Goal: Transaction & Acquisition: Register for event/course

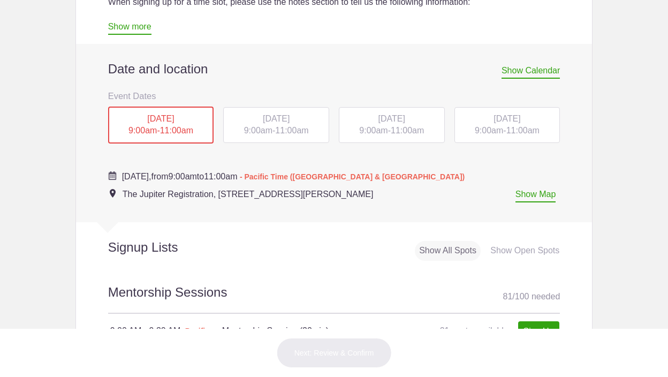
scroll to position [442, 0]
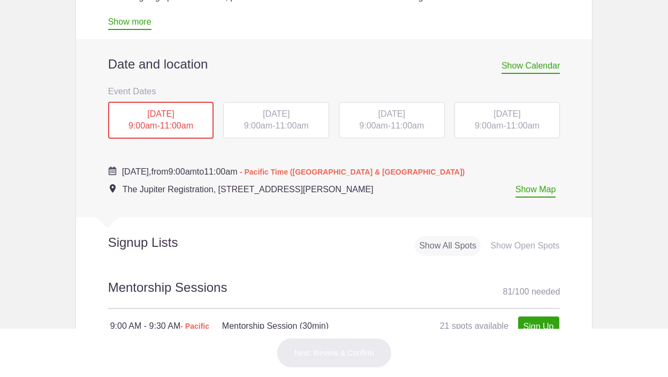
click at [379, 121] on span "9:00am" at bounding box center [373, 125] width 28 height 9
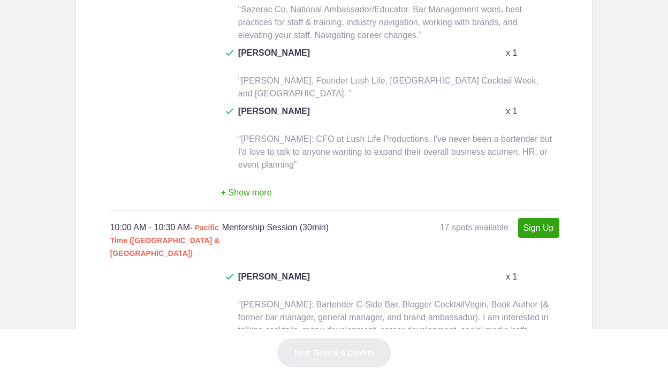
scroll to position [1379, 0]
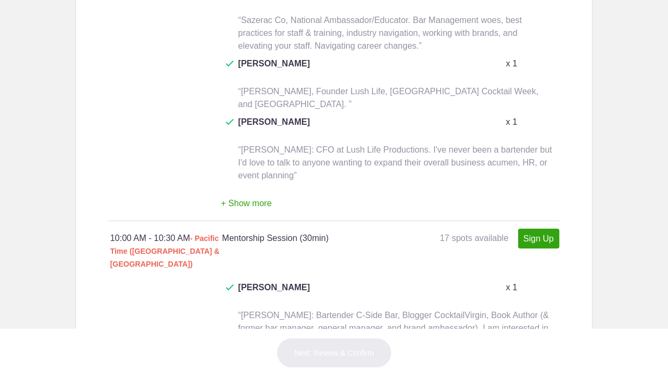
click at [541, 229] on link "Sign Up" at bounding box center [538, 239] width 41 height 20
type input "1"
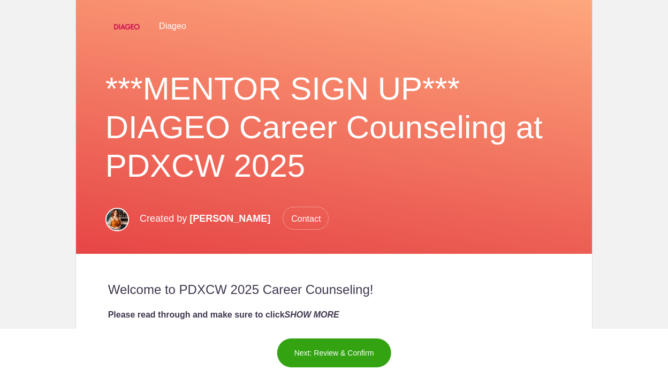
scroll to position [216, 0]
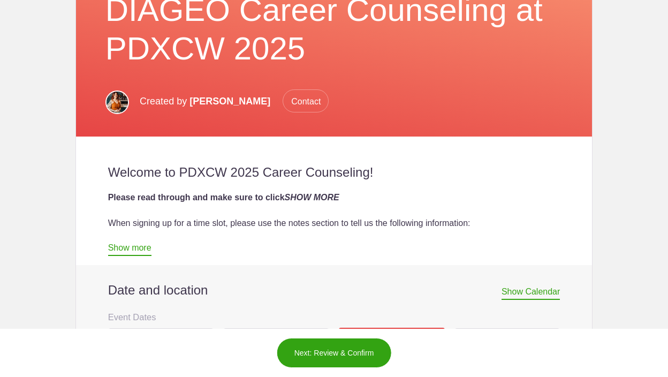
click at [142, 246] on link "Show more" at bounding box center [129, 249] width 43 height 13
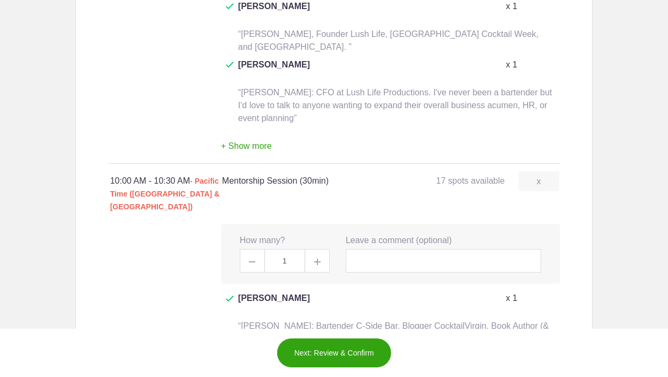
scroll to position [1903, 0]
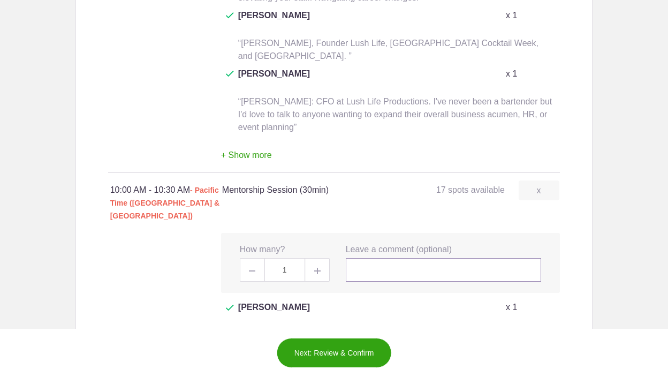
click at [379, 258] on input "text" at bounding box center [444, 270] width 196 height 24
type input "[PERSON_NAME]"
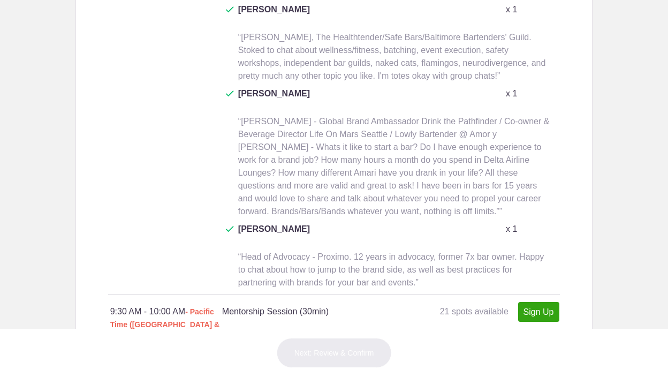
scroll to position [546, 0]
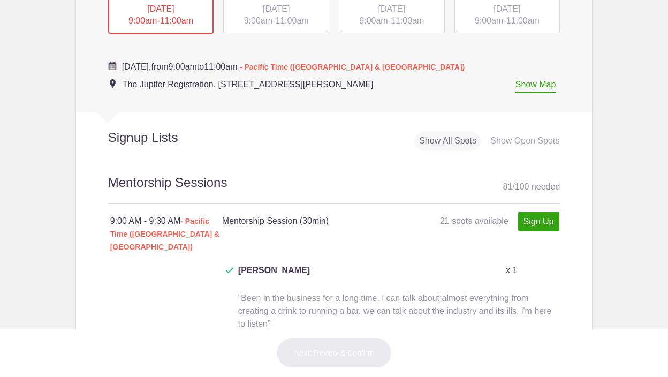
click at [361, 26] on div "[DATE] 9:00am - 11:00am" at bounding box center [392, 15] width 106 height 36
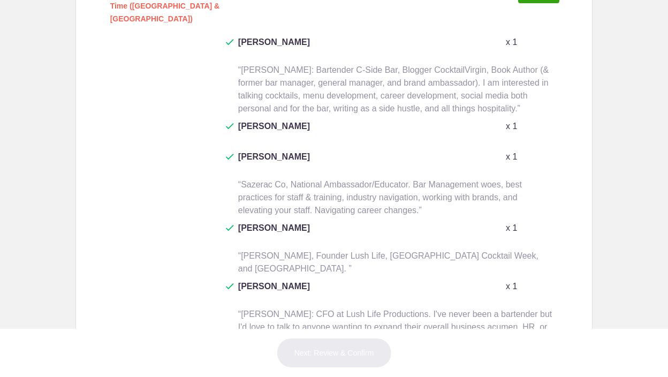
scroll to position [1307, 0]
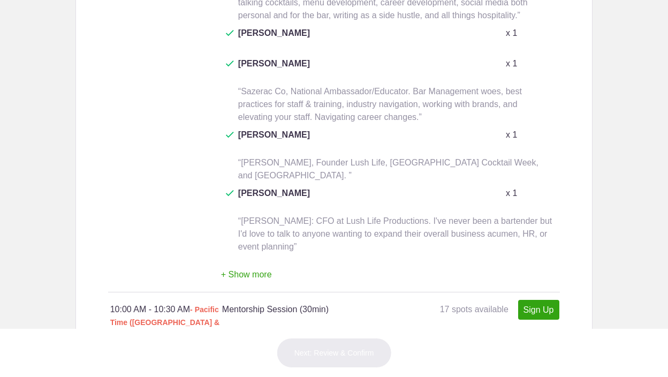
click at [545, 300] on link "Sign Up" at bounding box center [538, 310] width 41 height 20
type input "1"
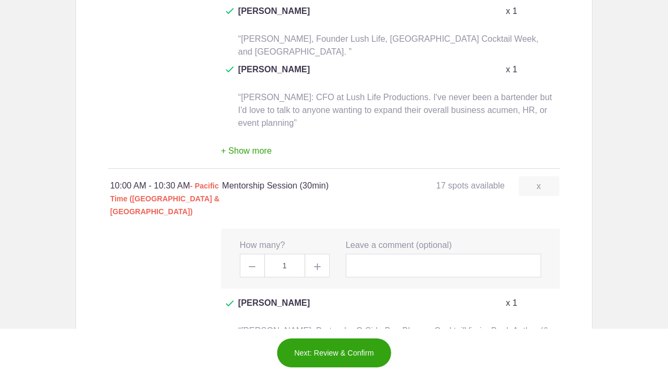
scroll to position [1219, 0]
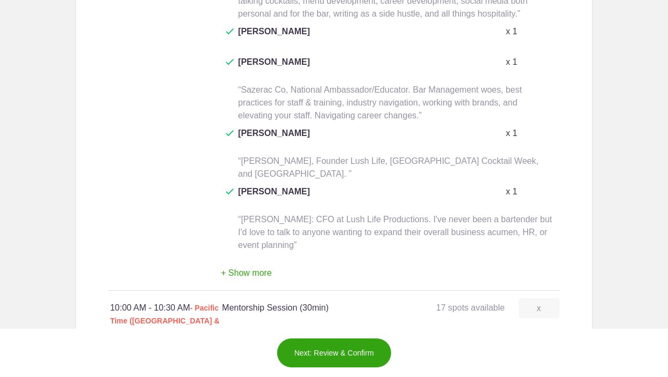
scroll to position [1310, 0]
paste input "[PERSON_NAME] West Coast Ambassador, [PERSON_NAME] Founder + Producer, [DEMOGRA…"
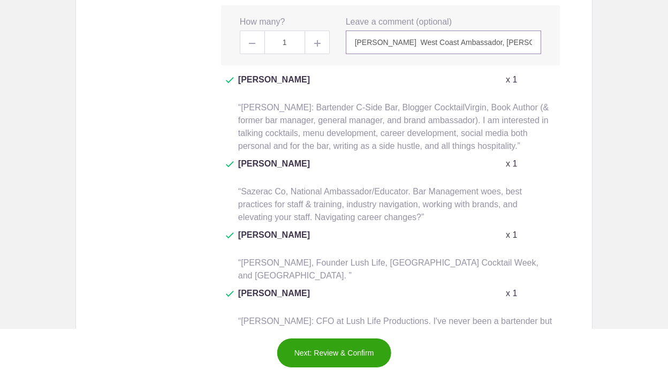
scroll to position [1666, 0]
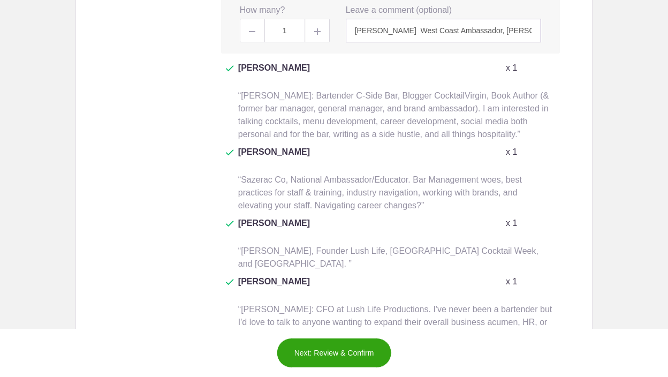
type input "[PERSON_NAME] West Coast Ambassador, [PERSON_NAME] Founder + Producer, [DEMOGRA…"
type input "1"
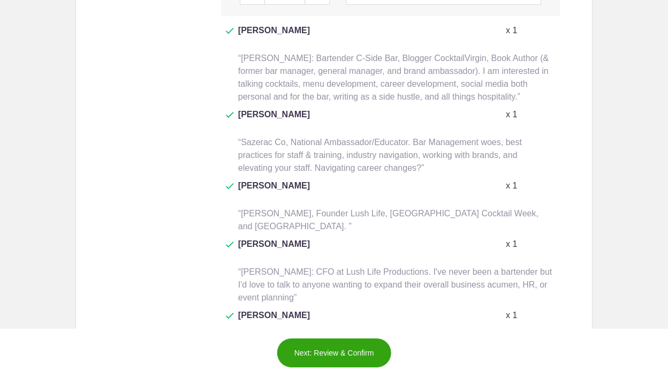
scroll to position [1706, 0]
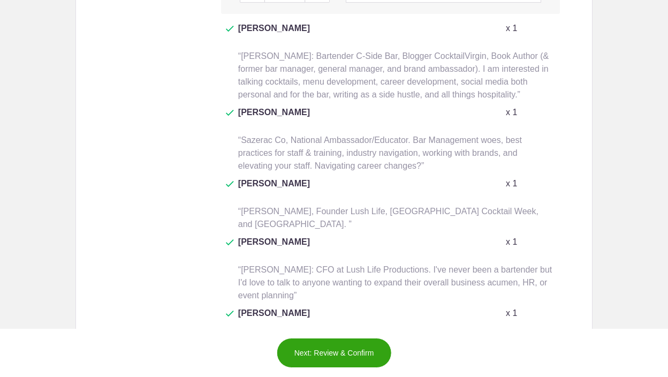
paste input "[PERSON_NAME] West Coast Ambassador, [PERSON_NAME] Founder + Producer, [DEMOGRA…"
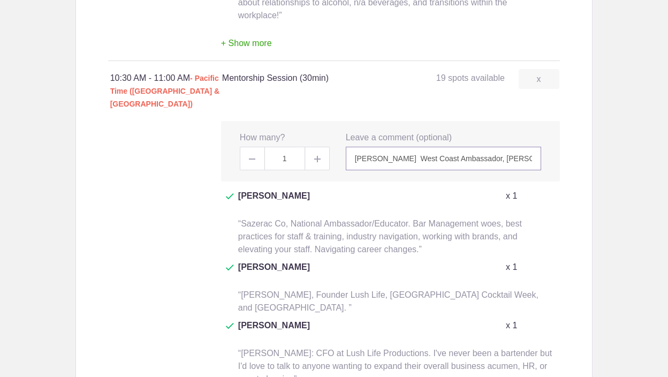
scroll to position [2077, 0]
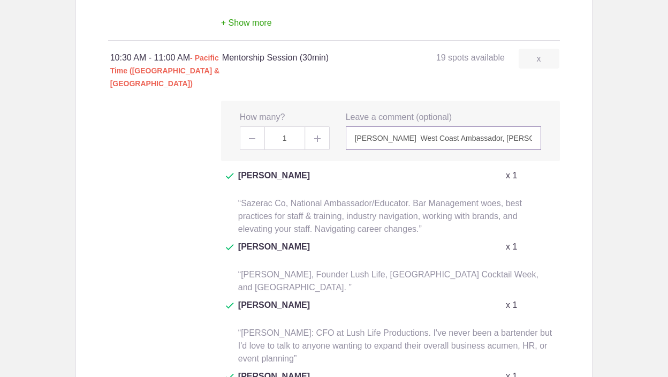
type input "[PERSON_NAME] West Coast Ambassador, [PERSON_NAME] Founder + Producer, [DEMOGRA…"
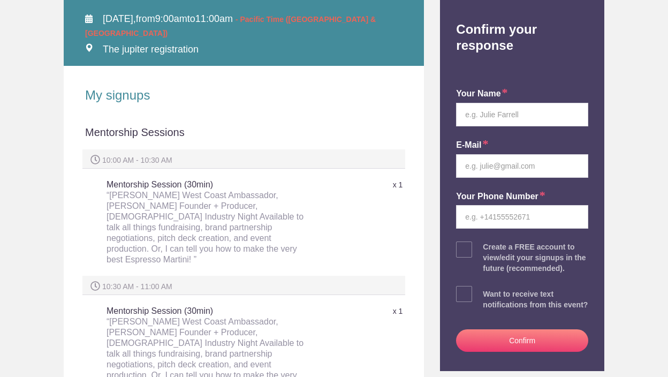
scroll to position [18, 0]
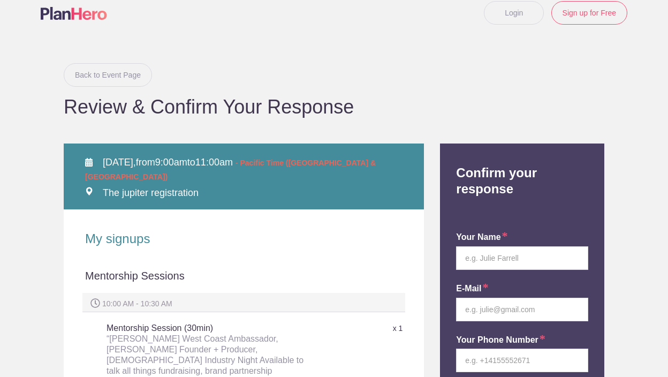
click at [112, 71] on link "Back to Event Page" at bounding box center [108, 75] width 88 height 24
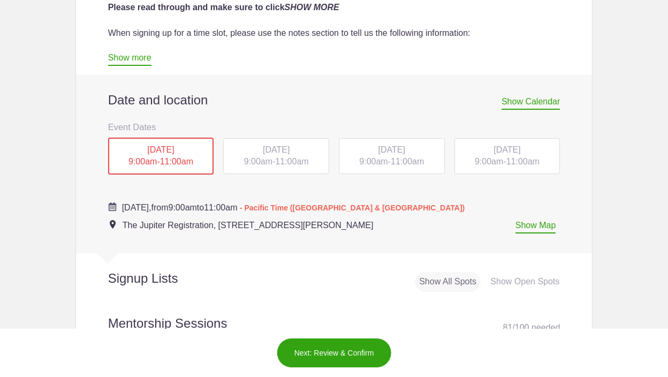
scroll to position [416, 0]
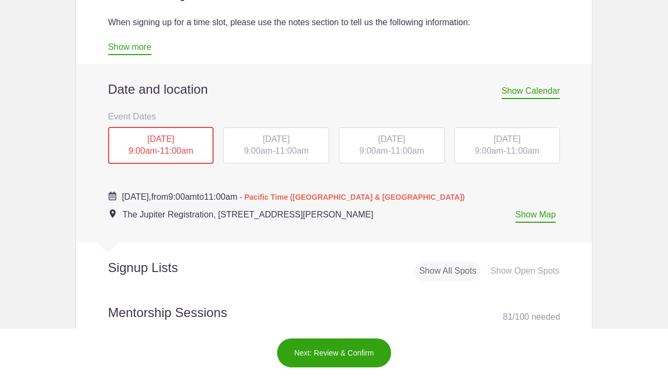
click at [493, 141] on span "[DATE]" at bounding box center [506, 138] width 27 height 9
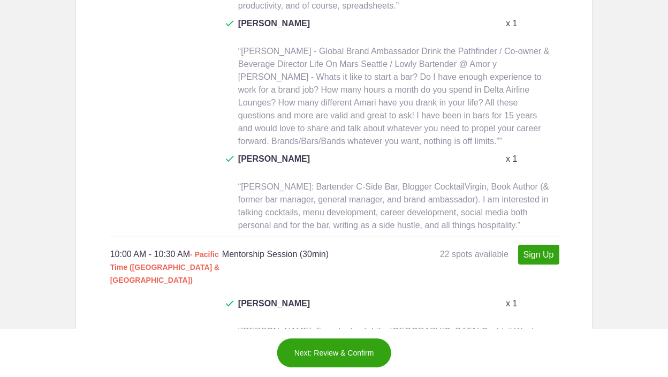
scroll to position [1288, 0]
click at [533, 244] on link "Sign Up" at bounding box center [538, 254] width 41 height 20
type input "1"
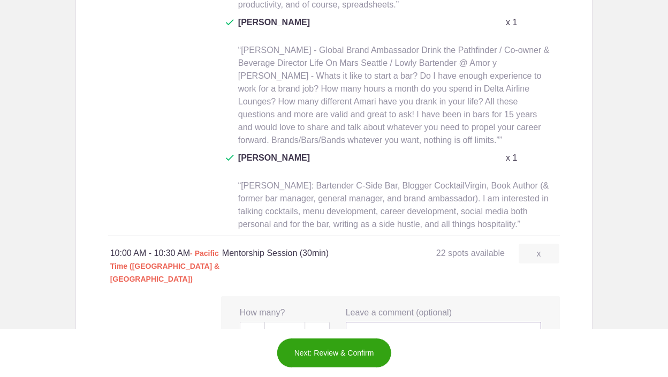
click at [400, 322] on input "text" at bounding box center [444, 334] width 196 height 24
paste input "[PERSON_NAME] West Coast Ambassador, [PERSON_NAME] Founder + Producer, [DEMOGRA…"
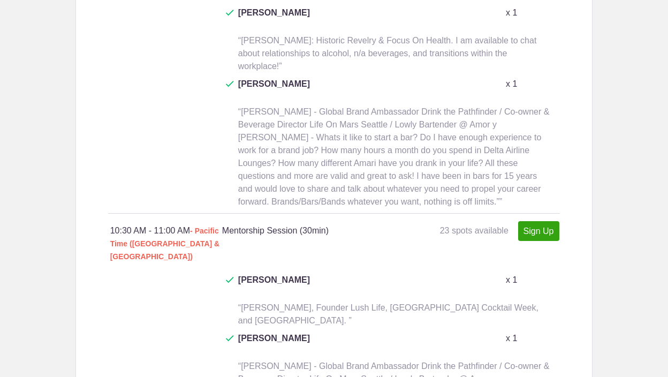
scroll to position [1713, 0]
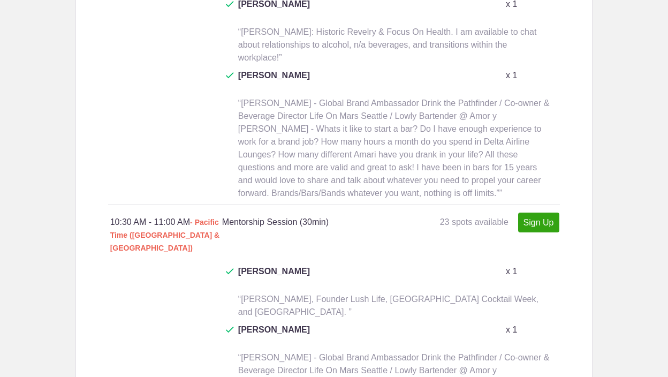
type input "[PERSON_NAME] West Coast Ambassador, [PERSON_NAME] Founder + Producer, [DEMOGRA…"
click at [535, 212] on link "Sign Up" at bounding box center [538, 222] width 41 height 20
type input "1"
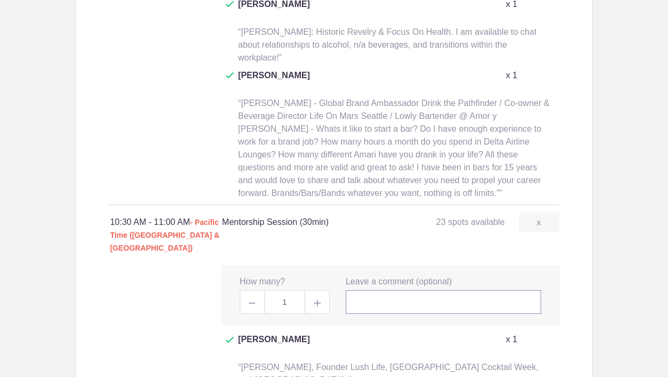
click at [393, 290] on input "text" at bounding box center [444, 302] width 196 height 24
paste input "[PERSON_NAME] West Coast Ambassador, [PERSON_NAME] Founder + Producer, [DEMOGRA…"
type input "[PERSON_NAME] West Coast Ambassador, [PERSON_NAME] Founder + Producer, [DEMOGRA…"
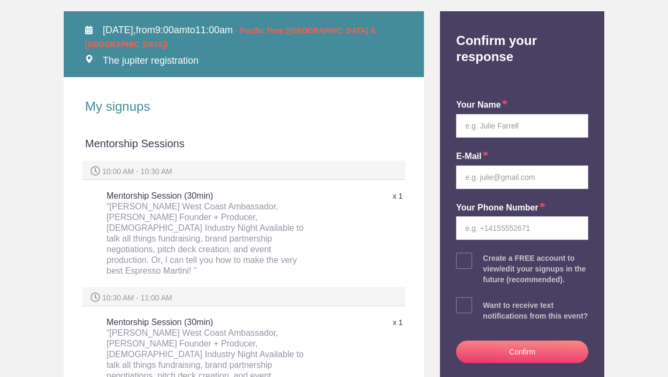
scroll to position [116, 0]
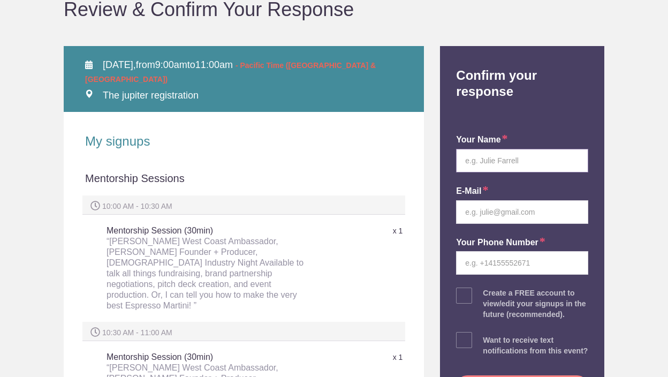
type input "[PERSON_NAME]"
type input "[PERSON_NAME][EMAIL_ADDRESS][DOMAIN_NAME]"
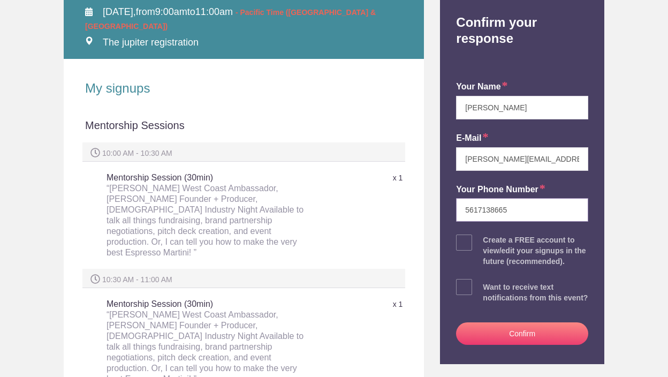
scroll to position [234, 0]
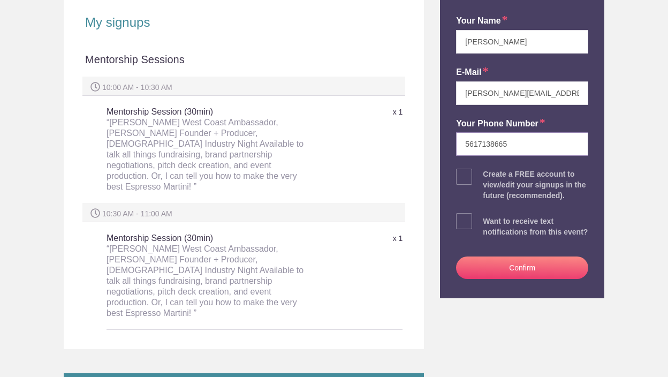
type input "5617138665"
click at [473, 173] on div "your name [PERSON_NAME] E-mail [PERSON_NAME][EMAIL_ADDRESS][DOMAIN_NAME] Your P…" at bounding box center [522, 145] width 148 height 306
click at [469, 175] on span at bounding box center [464, 177] width 16 height 16
click at [486, 175] on input "checkbox" at bounding box center [552, 174] width 132 height 7
checkbox input "true"
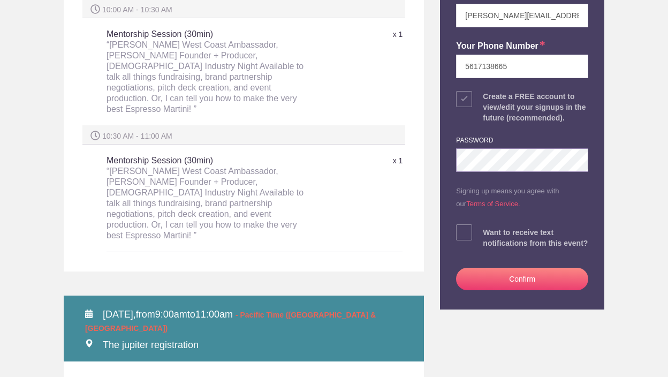
scroll to position [317, 0]
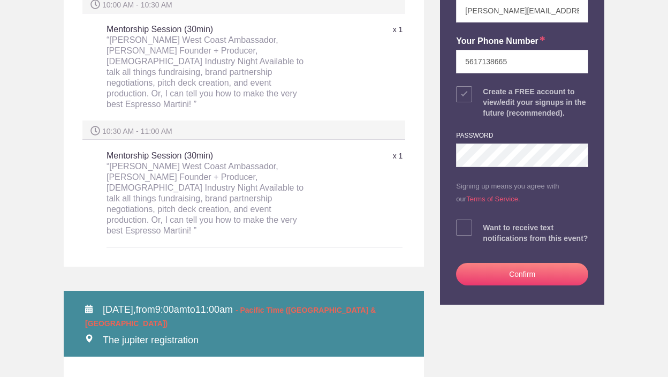
click at [535, 285] on button "Confirm" at bounding box center [522, 274] width 132 height 22
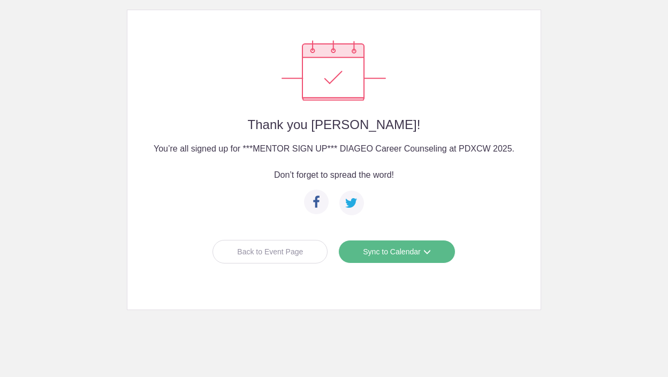
scroll to position [97, 0]
click at [376, 248] on link "Sync to Calendar" at bounding box center [396, 252] width 117 height 24
click at [377, 322] on link "Apple iCal" at bounding box center [392, 318] width 95 height 21
